Goal: Task Accomplishment & Management: Use online tool/utility

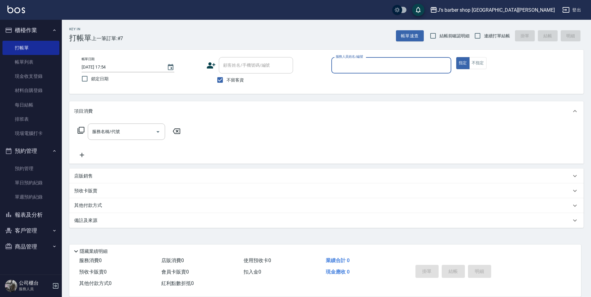
click at [20, 146] on button "預約管理" at bounding box center [30, 151] width 57 height 16
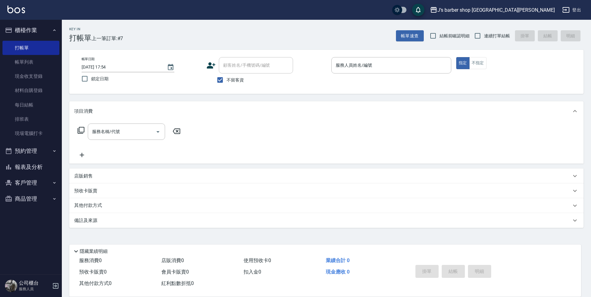
click at [17, 160] on ul "櫃檯作業 打帳單 帳單列表 現金收支登錄 材料自購登錄 每日結帳 排班表 現場電腦打卡 預約管理 預約管理 單日預約紀錄 單週預約紀錄 報表及分析 報表目錄 …" at bounding box center [30, 114] width 57 height 189
click at [20, 155] on button "預約管理" at bounding box center [30, 151] width 57 height 16
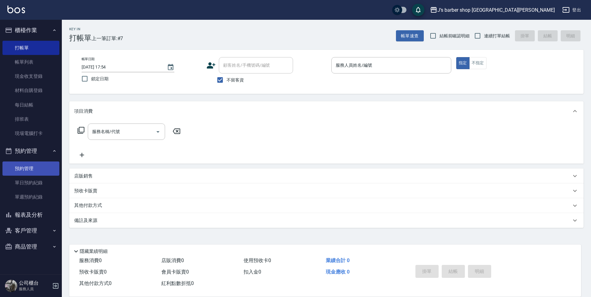
click at [20, 172] on link "預約管理" at bounding box center [30, 169] width 57 height 14
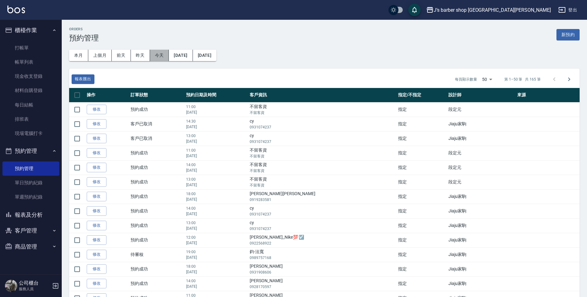
click at [160, 50] on button "今天" at bounding box center [159, 55] width 19 height 11
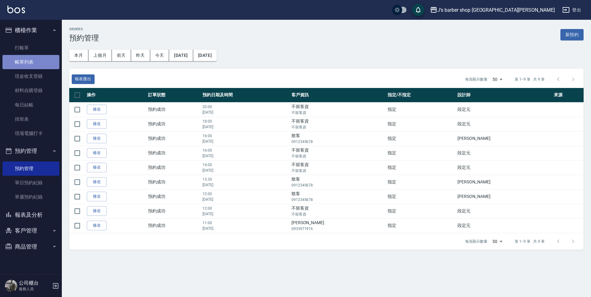
click at [38, 64] on link "帳單列表" at bounding box center [30, 62] width 57 height 14
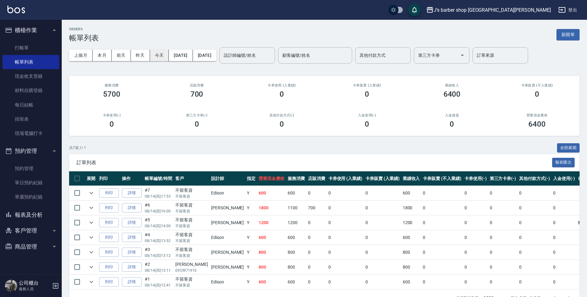
click at [157, 52] on button "今天" at bounding box center [159, 55] width 19 height 11
click at [257, 53] on input "設計師編號/姓名" at bounding box center [247, 55] width 50 height 11
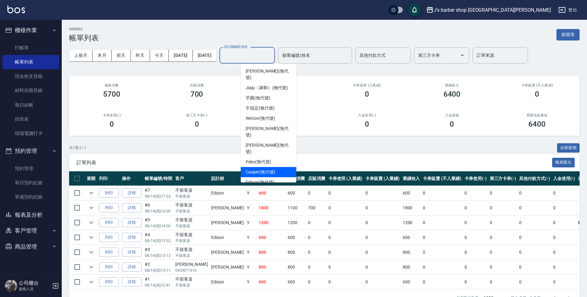
click at [270, 177] on div "Edison (無代號)" at bounding box center [269, 182] width 56 height 10
type input "Edison(無代號)"
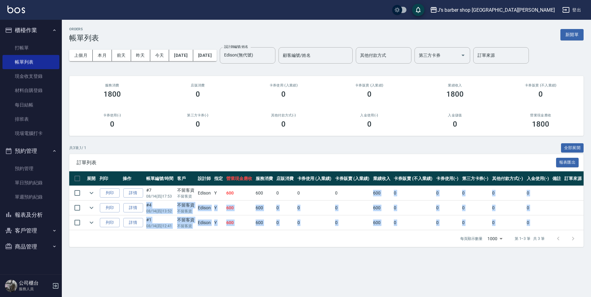
drag, startPoint x: 374, startPoint y: 191, endPoint x: 389, endPoint y: 243, distance: 54.3
click at [389, 243] on div "訂單列表 報表匯出 展開 列印 操作 帳單編號/時間 客戶 設計師 指定 營業現金應收 服務消費 店販消費 卡券使用 (入業績) 卡券販賣 (入業績) 業績收…" at bounding box center [326, 200] width 514 height 93
drag, startPoint x: 389, startPoint y: 243, endPoint x: 339, endPoint y: 244, distance: 50.1
click at [339, 244] on div "每頁顯示數量 1000 1000 第 1–3 筆 共 3 筆" at bounding box center [326, 238] width 514 height 17
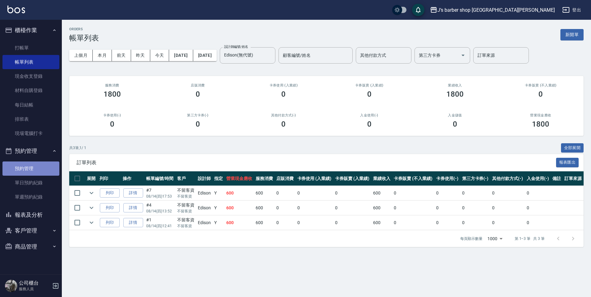
click at [19, 165] on link "預約管理" at bounding box center [30, 169] width 57 height 14
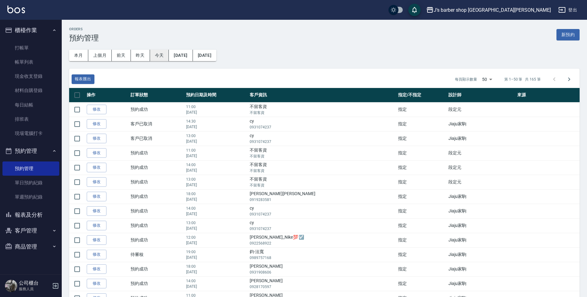
click at [167, 57] on button "今天" at bounding box center [159, 55] width 19 height 11
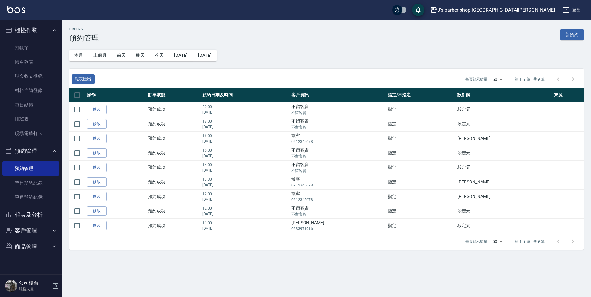
click at [32, 219] on button "報表及分析" at bounding box center [30, 215] width 57 height 16
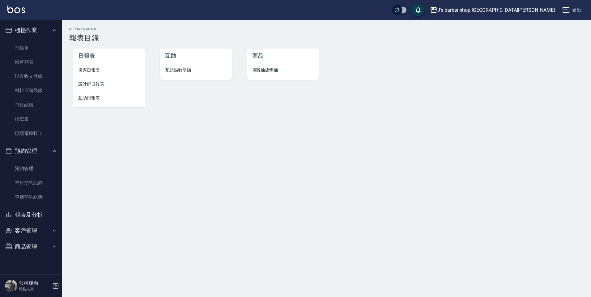
click at [92, 82] on span "設計師日報表" at bounding box center [109, 84] width 62 height 6
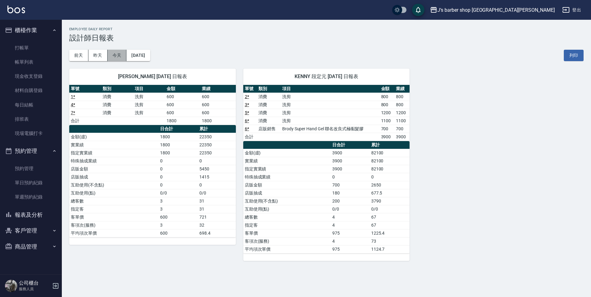
click at [116, 57] on button "今天" at bounding box center [116, 55] width 19 height 11
click at [45, 169] on link "預約管理" at bounding box center [30, 169] width 57 height 14
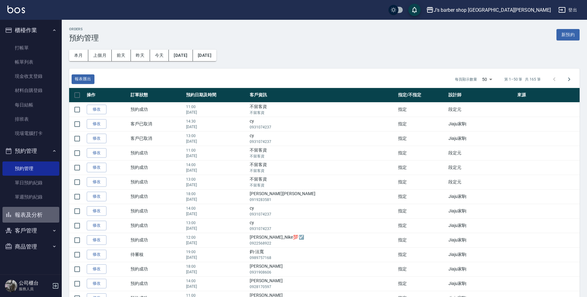
click at [37, 215] on button "報表及分析" at bounding box center [30, 215] width 57 height 16
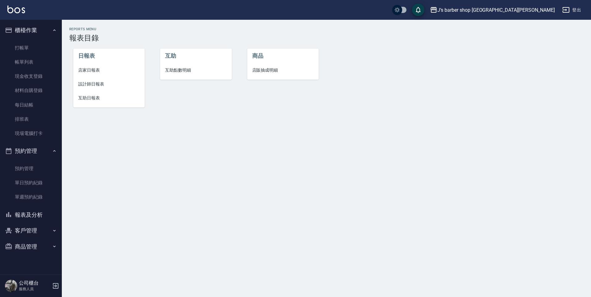
click at [93, 100] on span "互助日報表" at bounding box center [109, 98] width 62 height 6
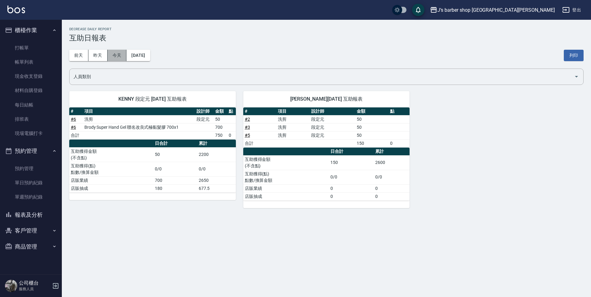
click at [110, 56] on button "今天" at bounding box center [116, 55] width 19 height 11
click at [99, 56] on button "昨天" at bounding box center [97, 55] width 19 height 11
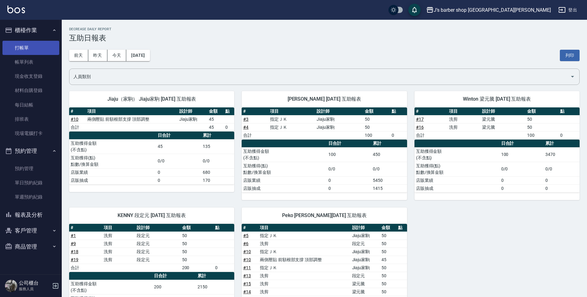
click at [19, 51] on link "打帳單" at bounding box center [30, 48] width 57 height 14
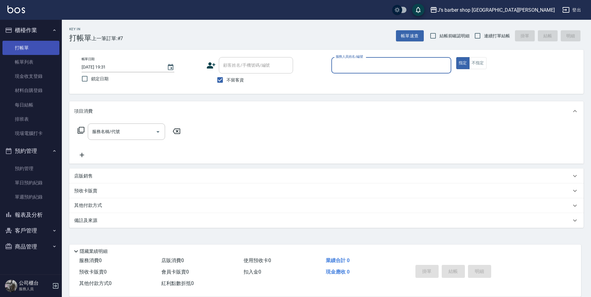
click at [19, 51] on link "打帳單" at bounding box center [30, 48] width 57 height 14
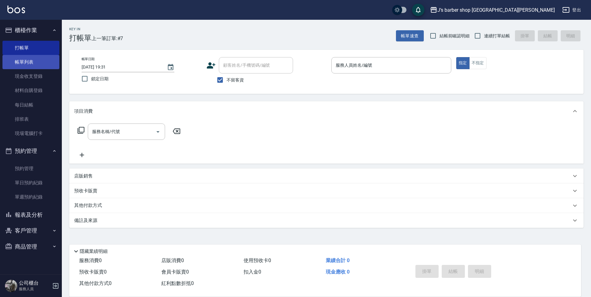
click at [40, 66] on link "帳單列表" at bounding box center [30, 62] width 57 height 14
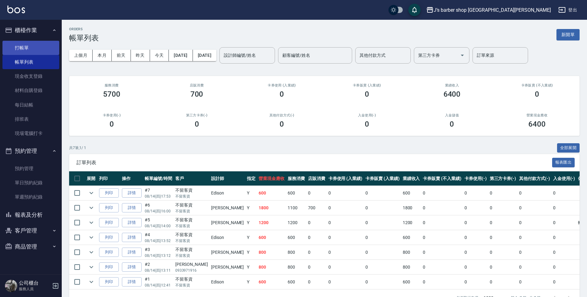
click at [47, 52] on link "打帳單" at bounding box center [30, 48] width 57 height 14
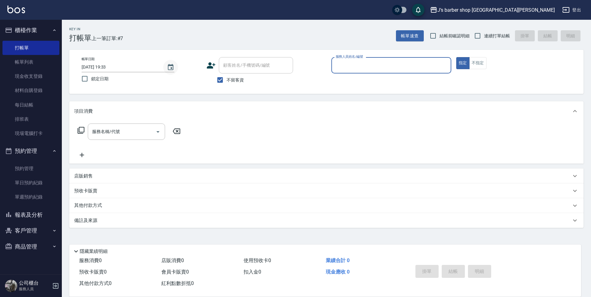
click at [169, 66] on icon "Choose date, selected date is 2025-08-14" at bounding box center [170, 67] width 7 height 7
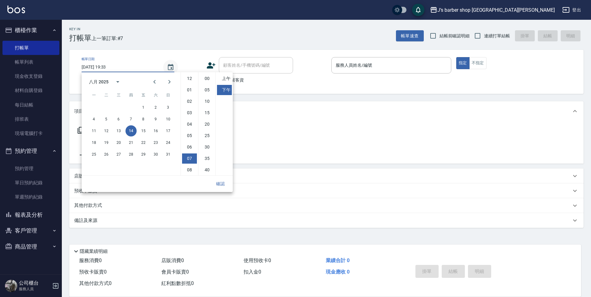
scroll to position [35, 0]
click at [190, 133] on li "08" at bounding box center [189, 135] width 15 height 10
click at [189, 123] on li "07" at bounding box center [189, 124] width 15 height 10
click at [189, 134] on li "08" at bounding box center [189, 135] width 15 height 10
click at [203, 79] on li "00" at bounding box center [207, 79] width 15 height 10
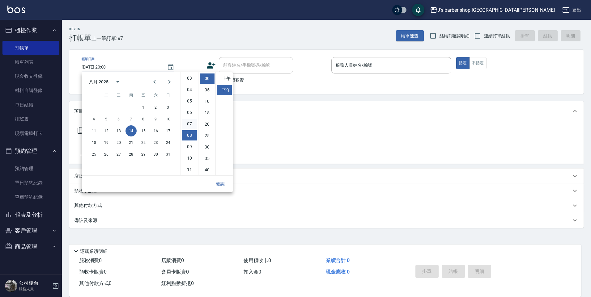
click at [187, 123] on li "07" at bounding box center [189, 124] width 15 height 10
type input "[DATE] 19:00"
click at [219, 184] on button "確認" at bounding box center [220, 183] width 20 height 11
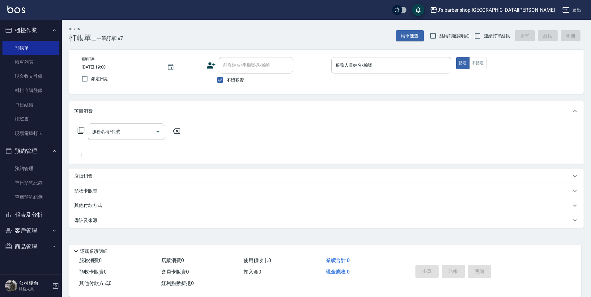
click at [352, 59] on div "服務人員姓名/編號" at bounding box center [391, 65] width 120 height 16
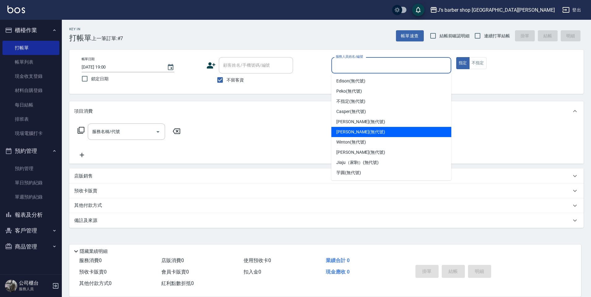
click at [352, 131] on span "[PERSON_NAME] (無代號)" at bounding box center [360, 132] width 49 height 6
type input "[PERSON_NAME](無代號)"
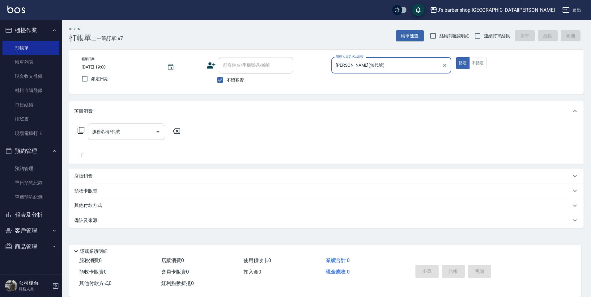
click at [115, 132] on input "服務名稱/代號" at bounding box center [122, 131] width 62 height 11
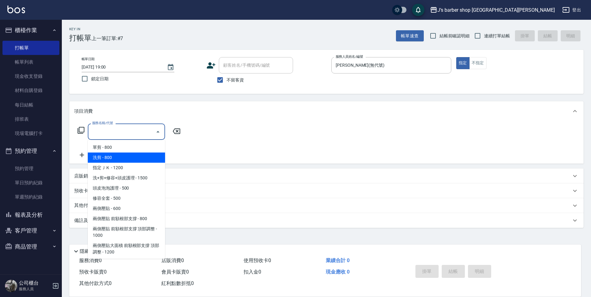
click at [119, 157] on span "洗剪 - 800" at bounding box center [126, 158] width 77 height 10
type input "洗剪(101)"
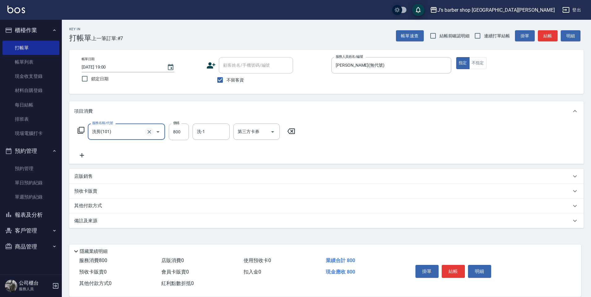
click at [151, 133] on icon "Clear" at bounding box center [149, 132] width 4 height 4
click at [108, 133] on input "服務名稱/代號" at bounding box center [118, 131] width 54 height 11
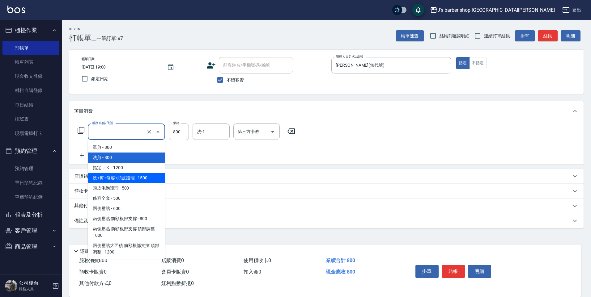
click at [116, 181] on span "洗+剪+修容+頭皮護理 - 1500" at bounding box center [126, 178] width 77 height 10
type input "洗+剪+修容+頭皮護理(103)"
type input "1500"
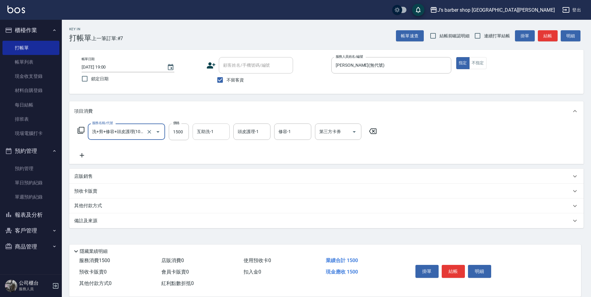
click at [210, 131] on input "互助洗-1" at bounding box center [211, 131] width 32 height 11
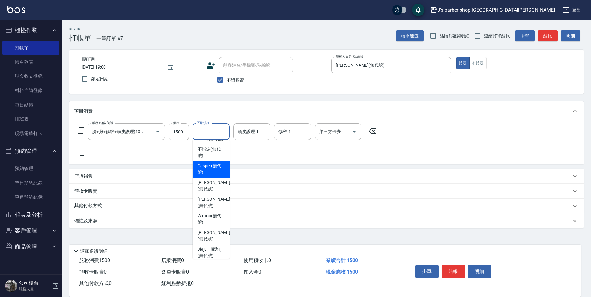
scroll to position [0, 0]
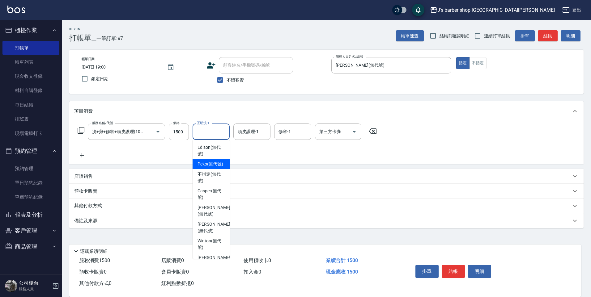
click at [208, 167] on span "Peko (無代號)" at bounding box center [210, 164] width 26 height 6
type input "Peko(無代號)"
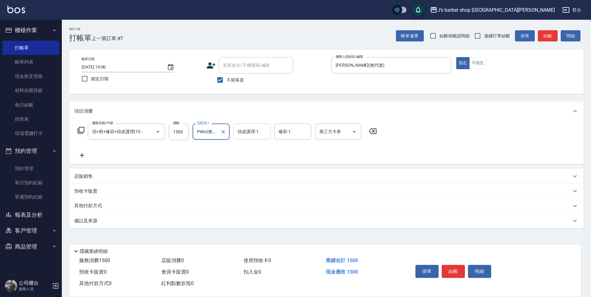
click at [249, 128] on div "頭皮護理-1 頭皮護理-1" at bounding box center [251, 132] width 37 height 16
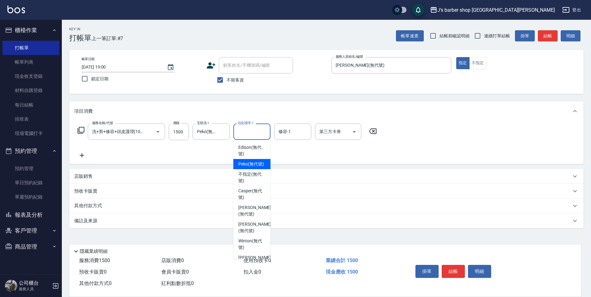
click at [252, 167] on span "Peko (無代號)" at bounding box center [251, 164] width 26 height 6
type input "Peko(無代號)"
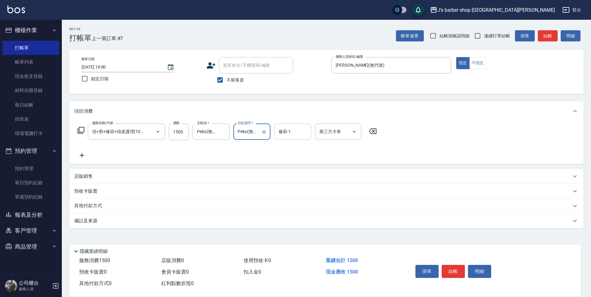
click at [294, 129] on input "修容-1" at bounding box center [293, 131] width 32 height 11
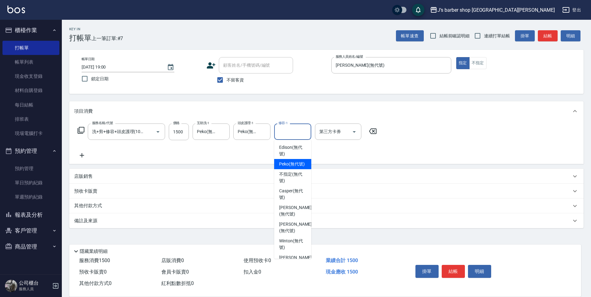
click at [292, 167] on span "Peko (無代號)" at bounding box center [292, 164] width 26 height 6
type input "Peko(無代號)"
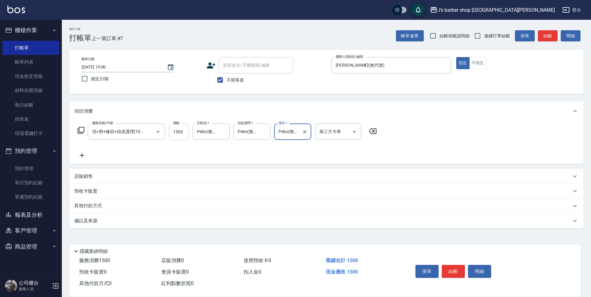
click at [185, 135] on input "1500" at bounding box center [179, 132] width 20 height 17
type input "2700"
click at [449, 270] on button "結帳" at bounding box center [452, 271] width 23 height 13
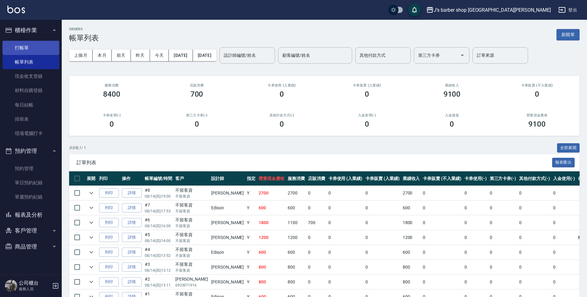
click at [36, 52] on link "打帳單" at bounding box center [30, 48] width 57 height 14
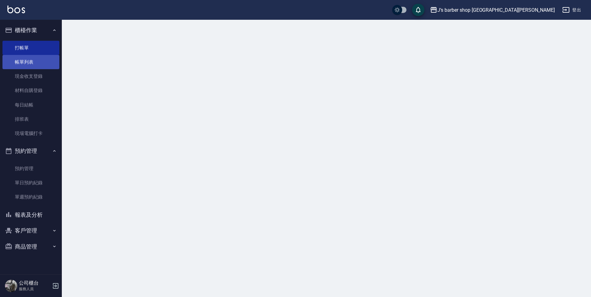
click at [32, 62] on link "帳單列表" at bounding box center [30, 62] width 57 height 14
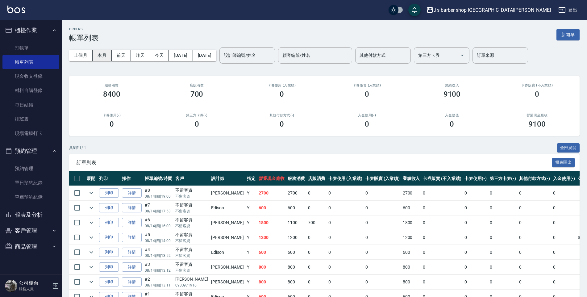
click at [104, 54] on button "本月" at bounding box center [102, 55] width 19 height 11
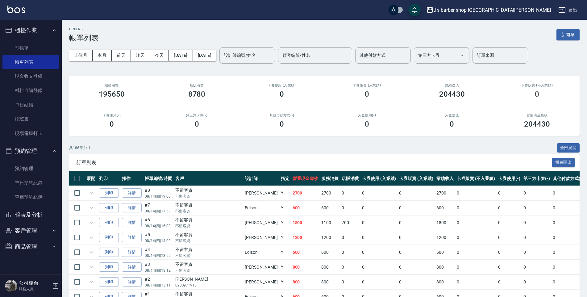
click at [267, 59] on input "設計師編號/姓名" at bounding box center [247, 55] width 50 height 11
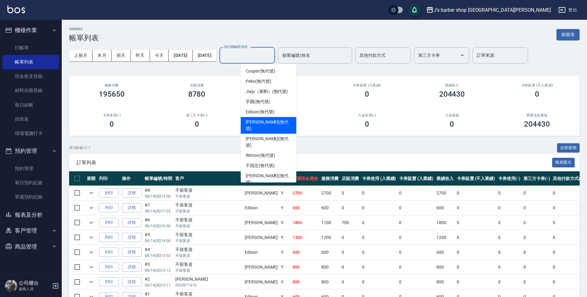
click at [257, 126] on div "[PERSON_NAME] (無代號)" at bounding box center [269, 125] width 56 height 17
type input "[PERSON_NAME](無代號)"
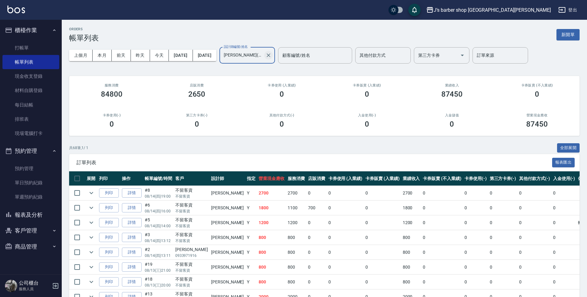
click at [271, 55] on icon "Clear" at bounding box center [269, 55] width 4 height 4
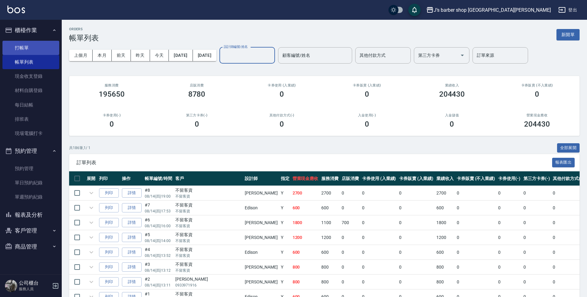
click at [29, 47] on link "打帳單" at bounding box center [30, 48] width 57 height 14
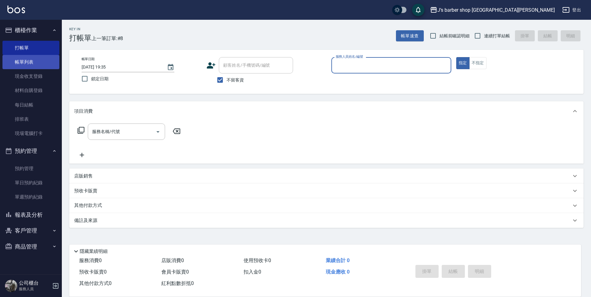
click at [32, 62] on link "帳單列表" at bounding box center [30, 62] width 57 height 14
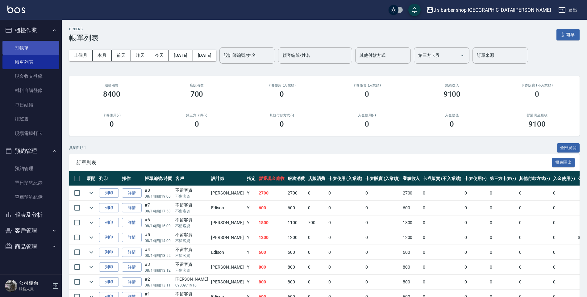
click at [35, 50] on link "打帳單" at bounding box center [30, 48] width 57 height 14
